Goal: Transaction & Acquisition: Purchase product/service

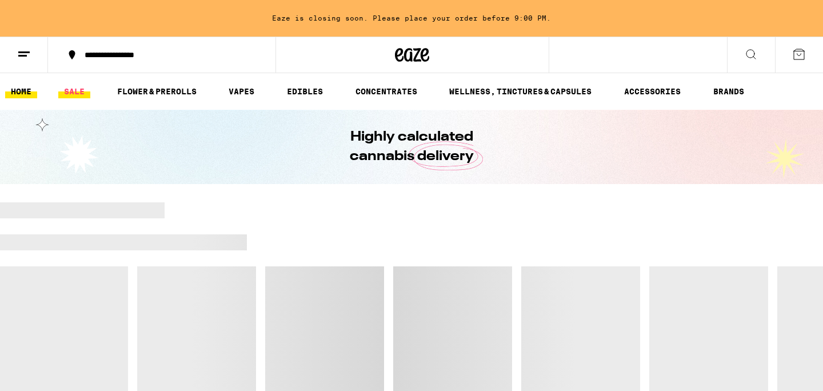
click at [87, 93] on link "SALE" at bounding box center [74, 92] width 32 height 14
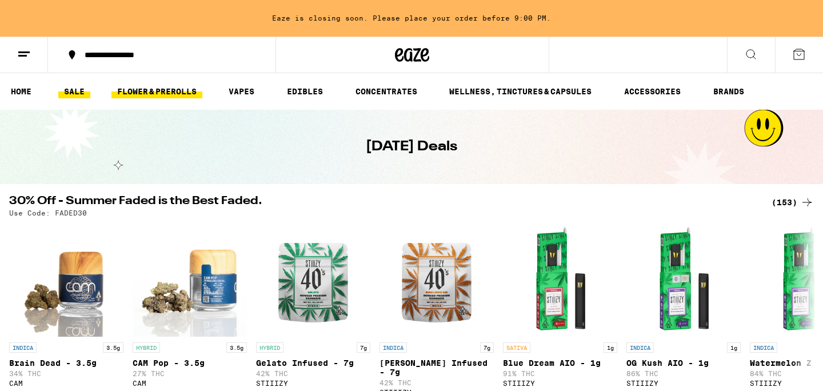
click at [148, 90] on link "FLOWER & PREROLLS" at bounding box center [156, 92] width 91 height 14
click at [166, 90] on link "FLOWER & PREROLLS" at bounding box center [156, 92] width 91 height 14
click at [755, 50] on icon at bounding box center [751, 54] width 14 height 14
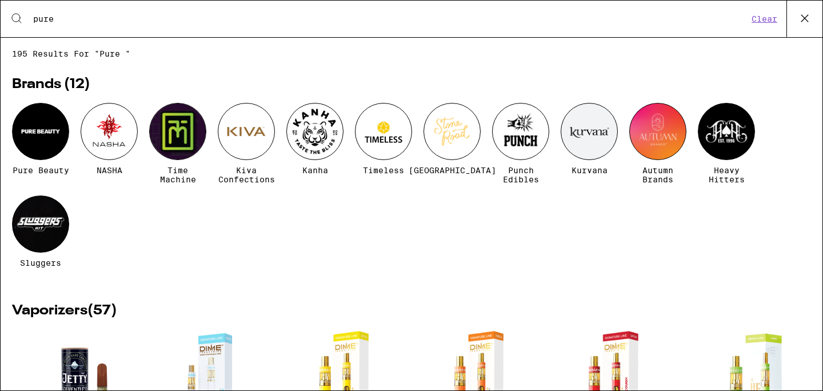
type input "pure"
click at [50, 122] on div at bounding box center [40, 131] width 57 height 57
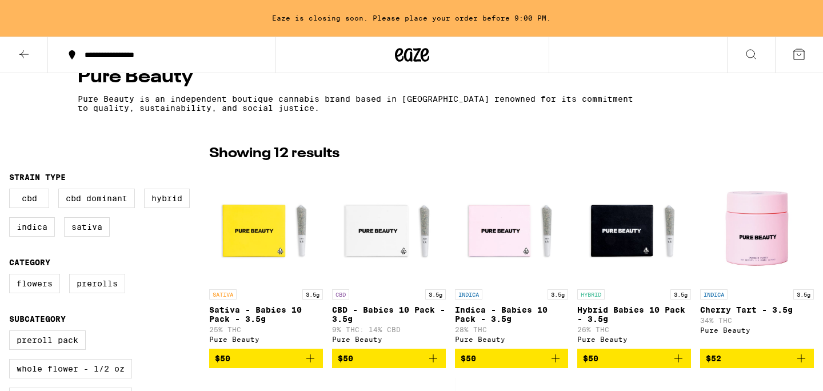
scroll to position [254, 0]
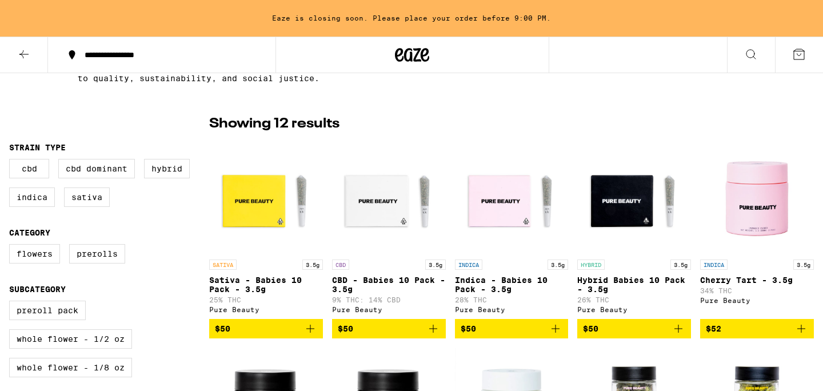
click at [313, 330] on icon "Add to bag" at bounding box center [311, 329] width 14 height 14
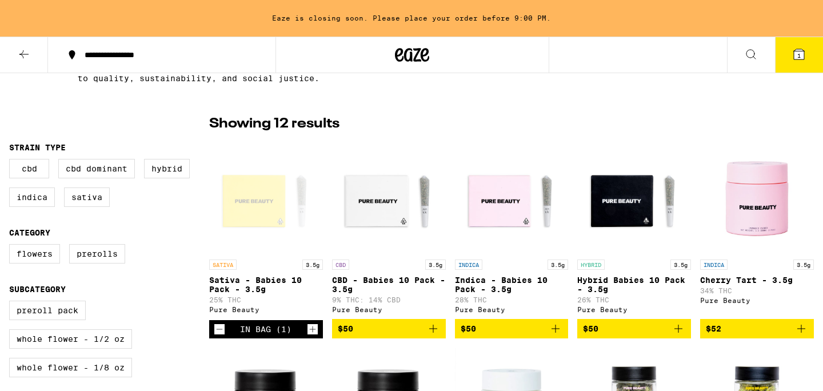
click at [798, 56] on span "1" at bounding box center [799, 55] width 3 height 7
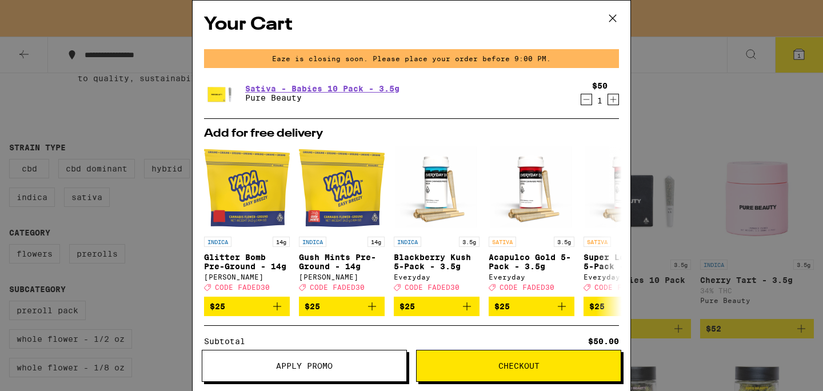
click at [517, 365] on span "Checkout" at bounding box center [519, 366] width 41 height 8
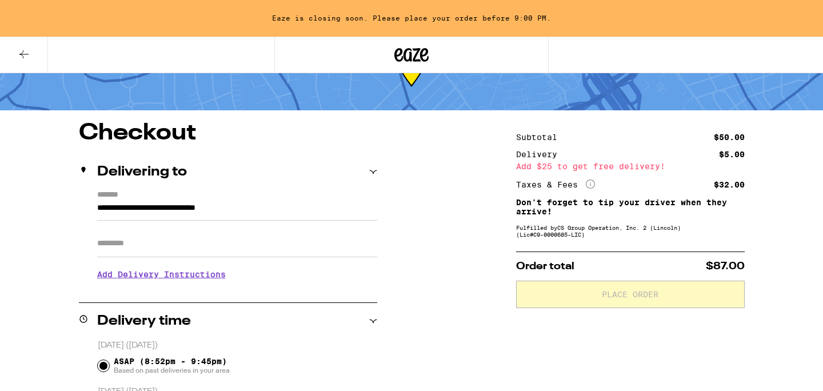
scroll to position [67, 0]
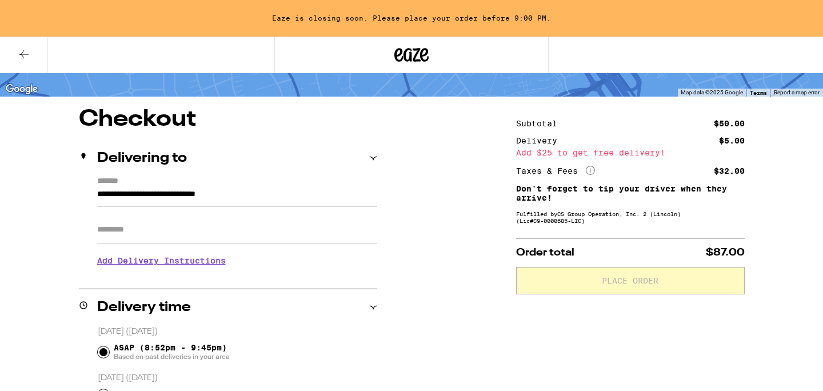
click at [270, 237] on input "Apt/Suite" at bounding box center [237, 229] width 280 height 27
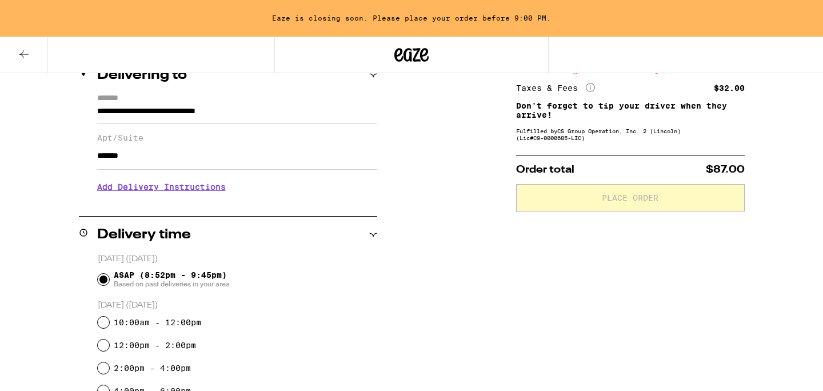
scroll to position [135, 0]
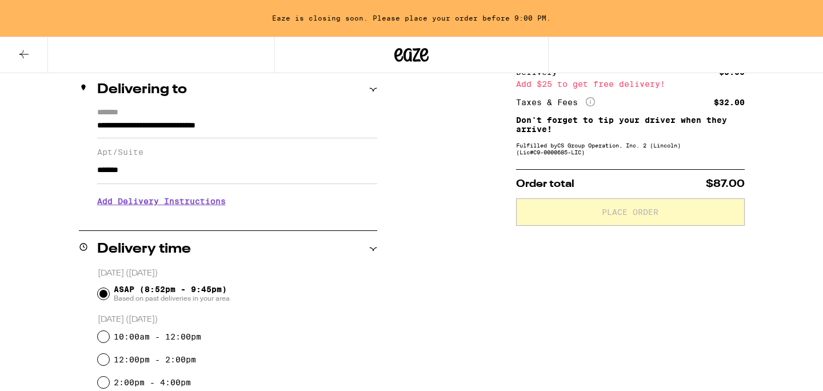
type input "*******"
click at [181, 203] on h3 "Add Delivery Instructions" at bounding box center [237, 201] width 280 height 26
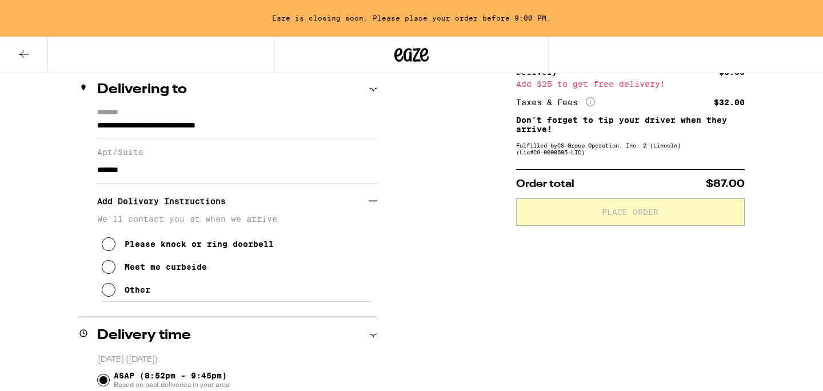
click at [107, 293] on icon at bounding box center [109, 290] width 14 height 14
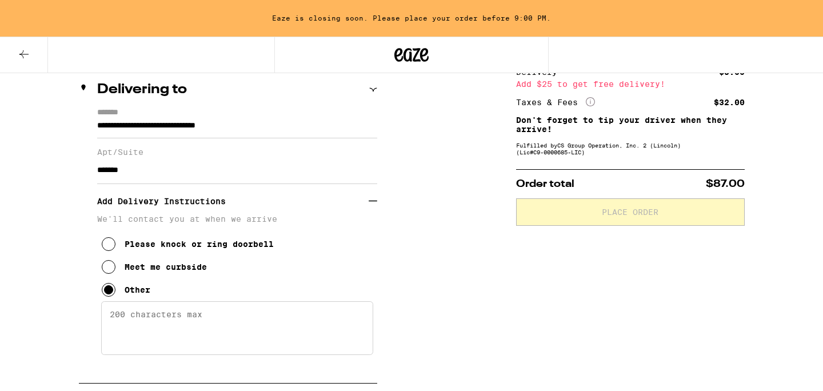
click at [159, 326] on textarea "Enter any other delivery instructions you want driver to know" at bounding box center [237, 328] width 272 height 54
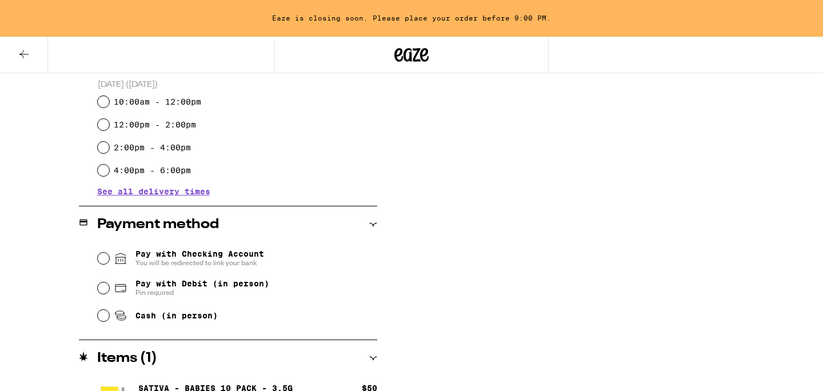
scroll to position [524, 0]
type textarea "Pls dial #303 at intercom and I will buzz you into the building!"
click at [102, 292] on input "Pay with Debit (in person) Pin required" at bounding box center [103, 287] width 11 height 11
radio input "true"
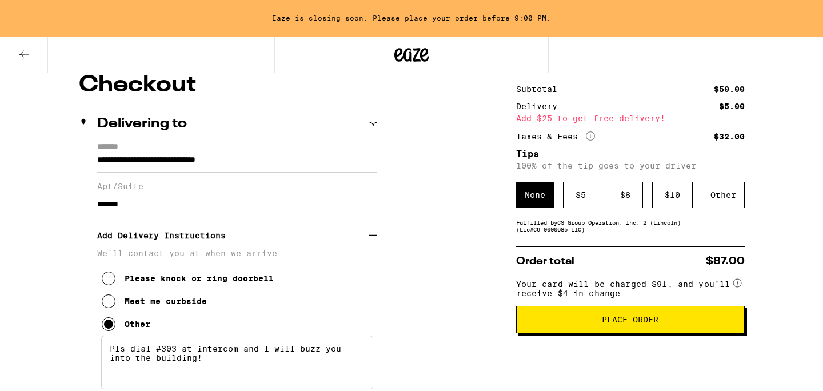
scroll to position [118, 0]
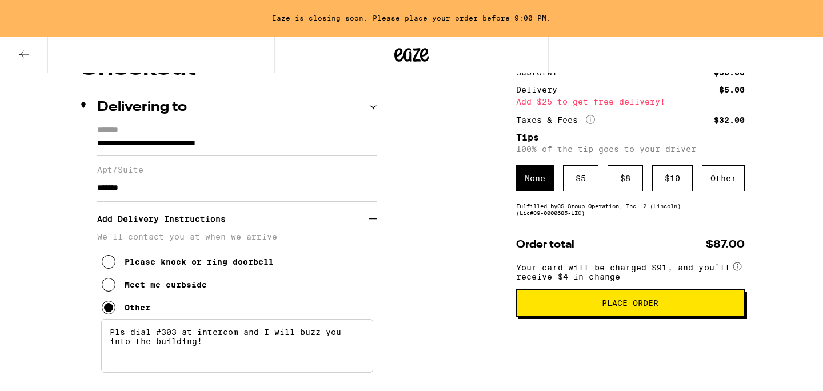
click at [647, 316] on button "Place Order" at bounding box center [630, 302] width 229 height 27
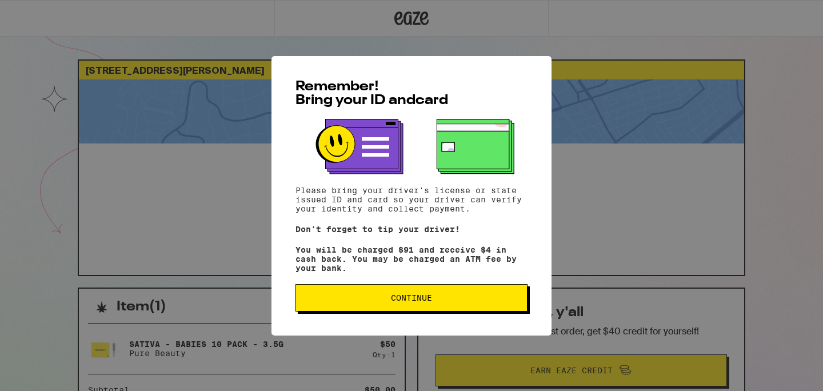
click at [426, 302] on span "Continue" at bounding box center [411, 298] width 41 height 8
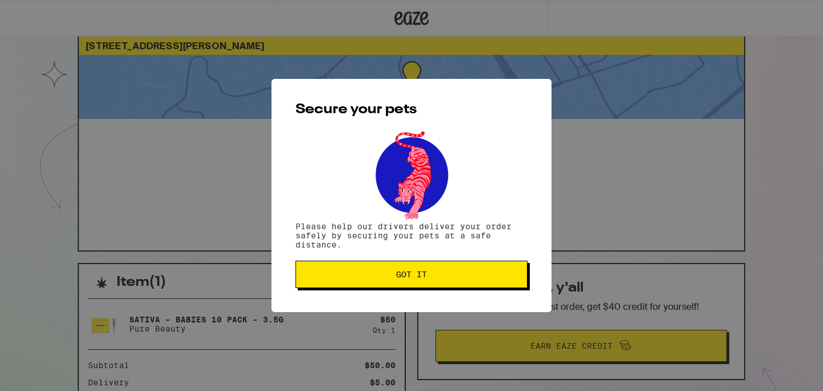
scroll to position [26, 0]
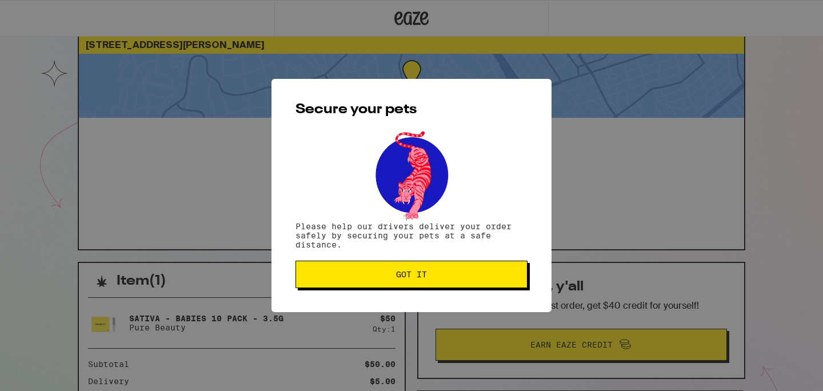
click at [417, 285] on button "Got it" at bounding box center [412, 274] width 232 height 27
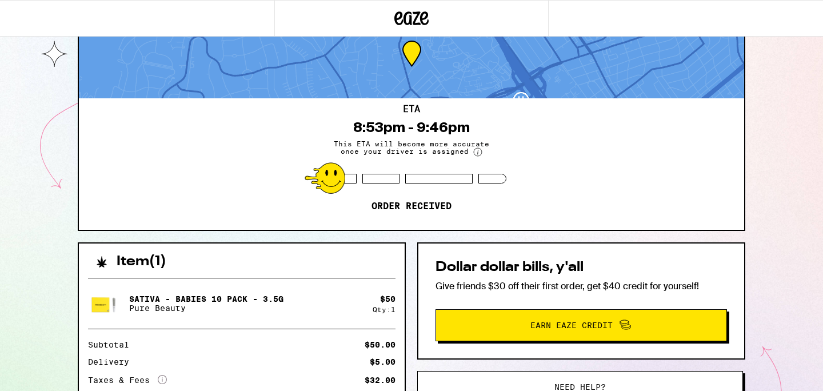
scroll to position [0, 0]
